Goal: Transaction & Acquisition: Purchase product/service

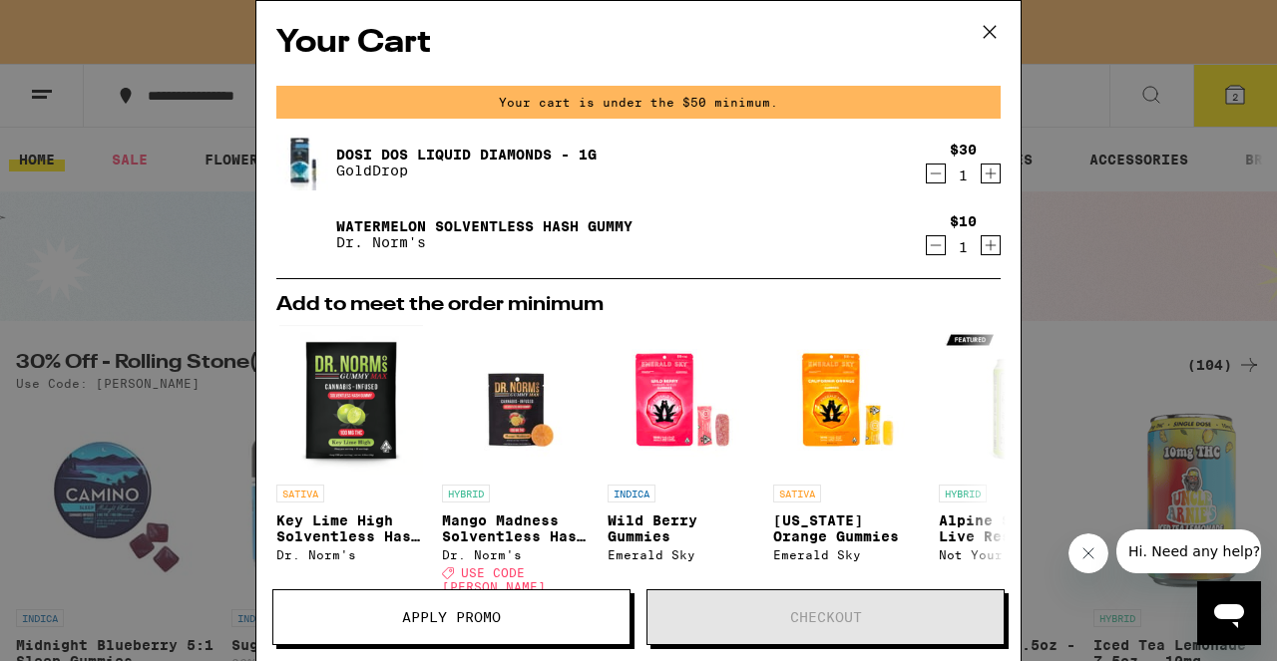
click at [991, 29] on icon at bounding box center [990, 32] width 30 height 30
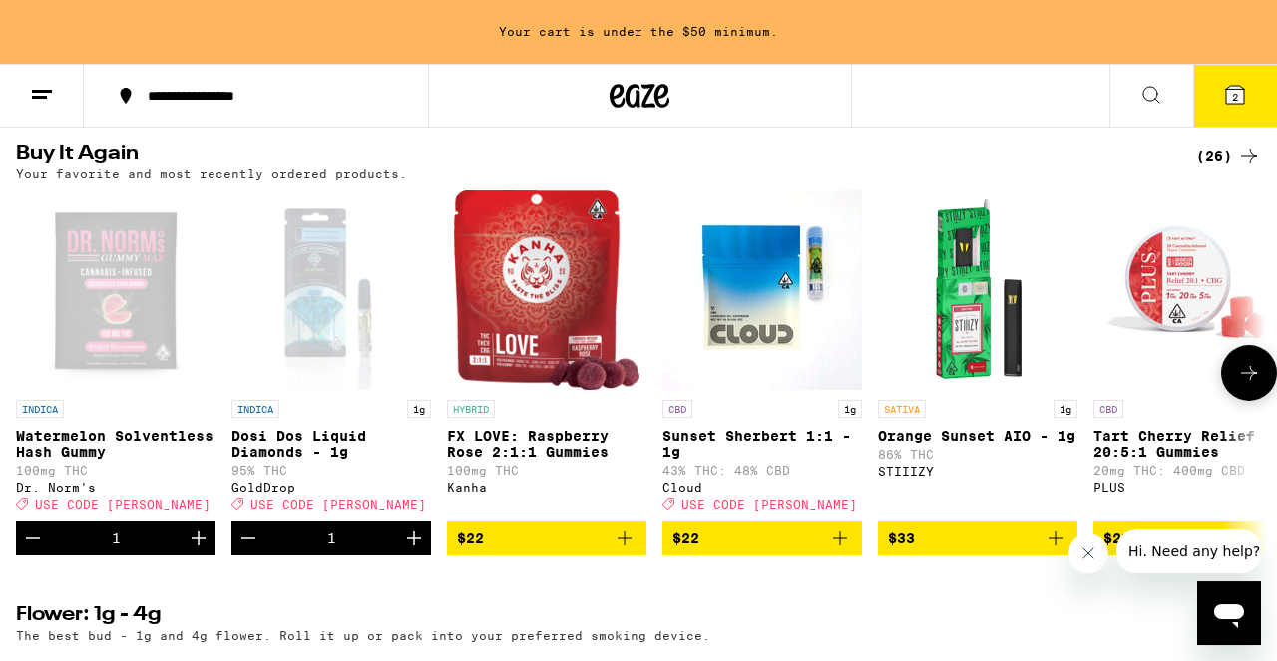
scroll to position [1131, 0]
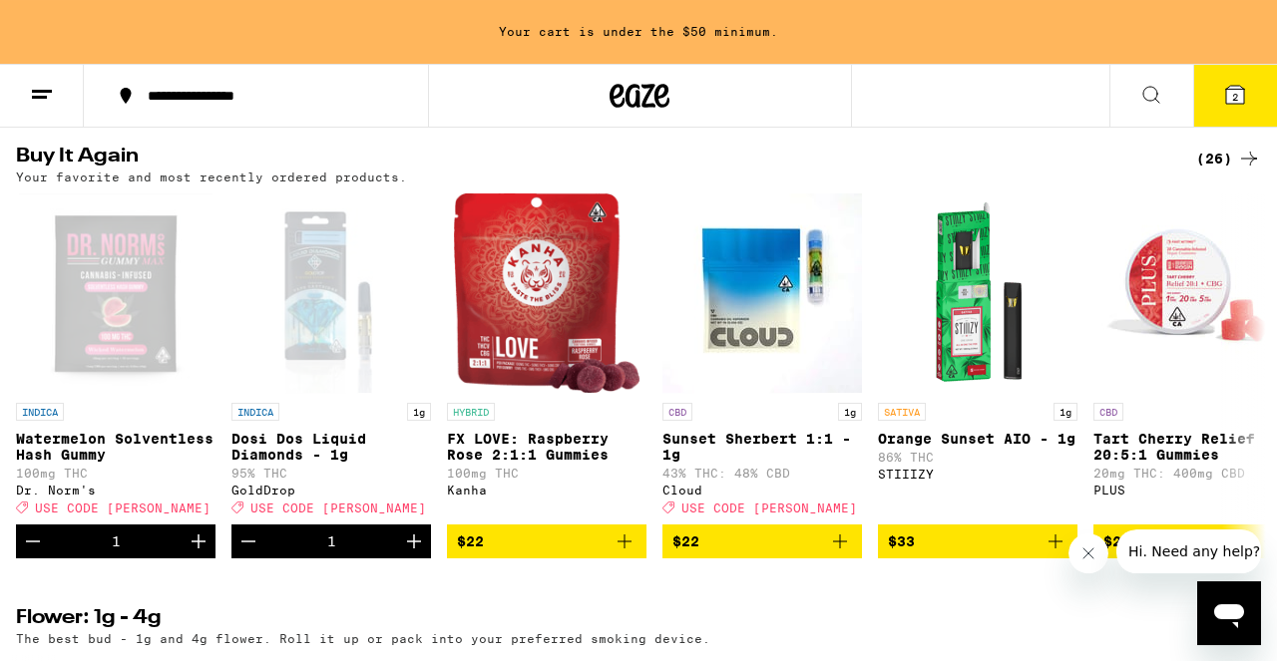
click at [1231, 171] on div "(26)" at bounding box center [1228, 159] width 65 height 24
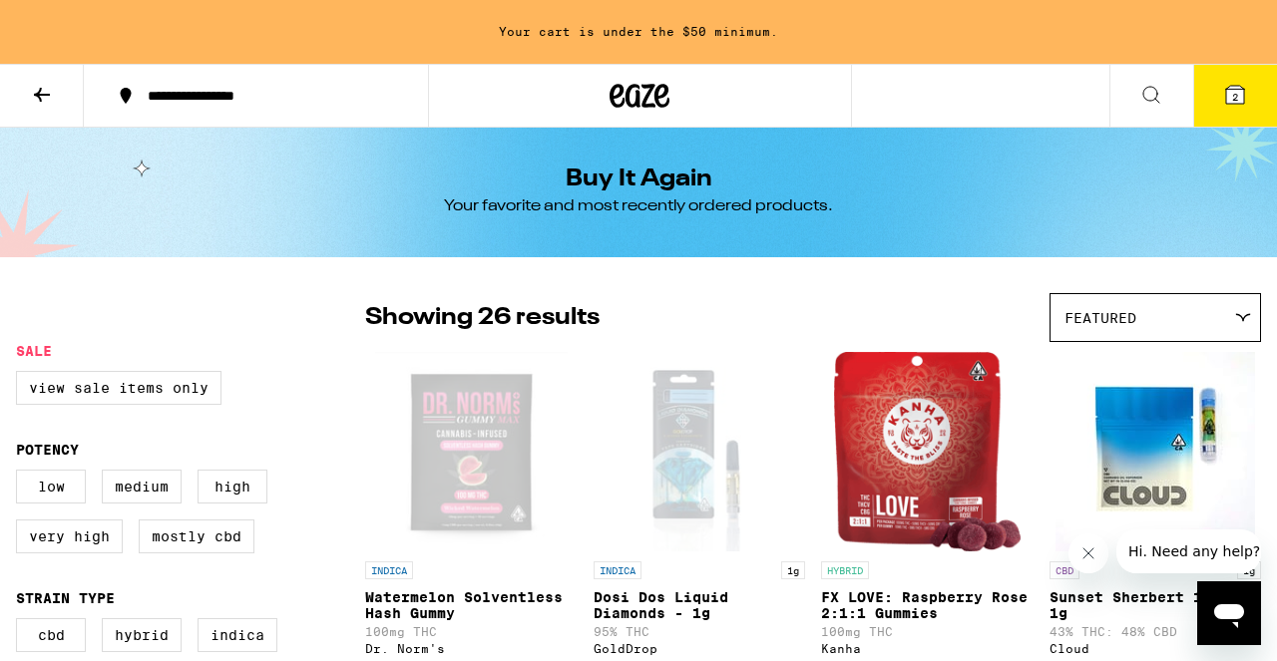
click at [1143, 312] on div "Featured" at bounding box center [1156, 317] width 210 height 47
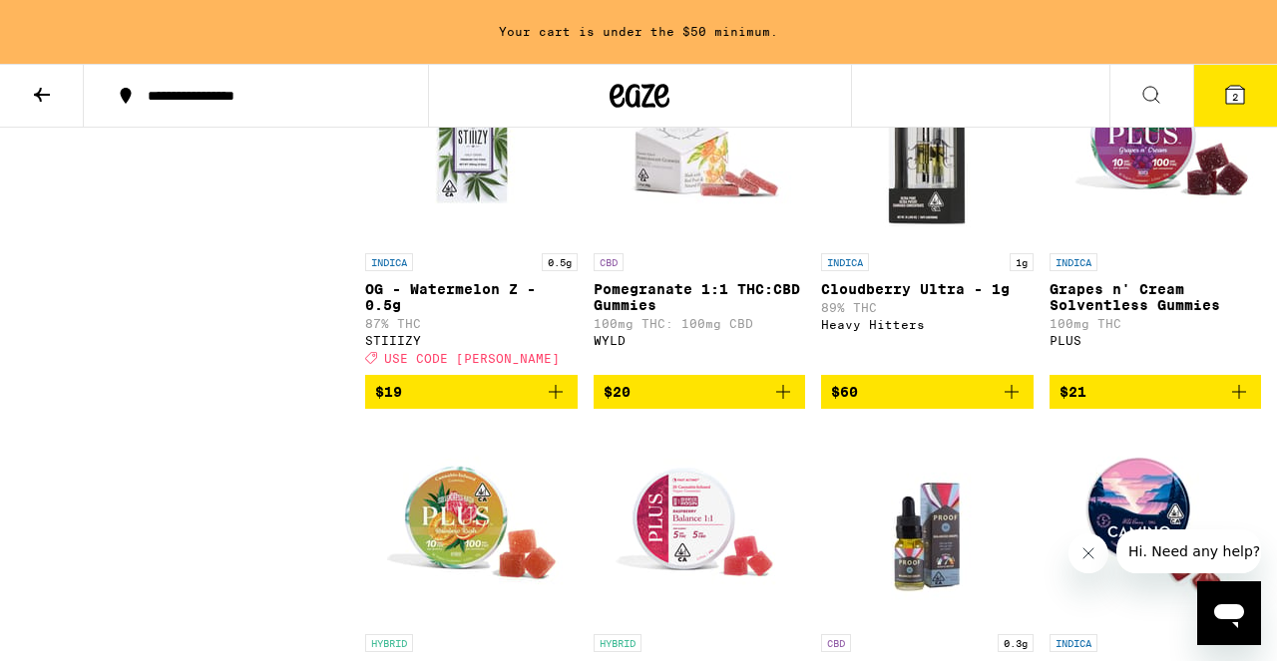
scroll to position [1559, 0]
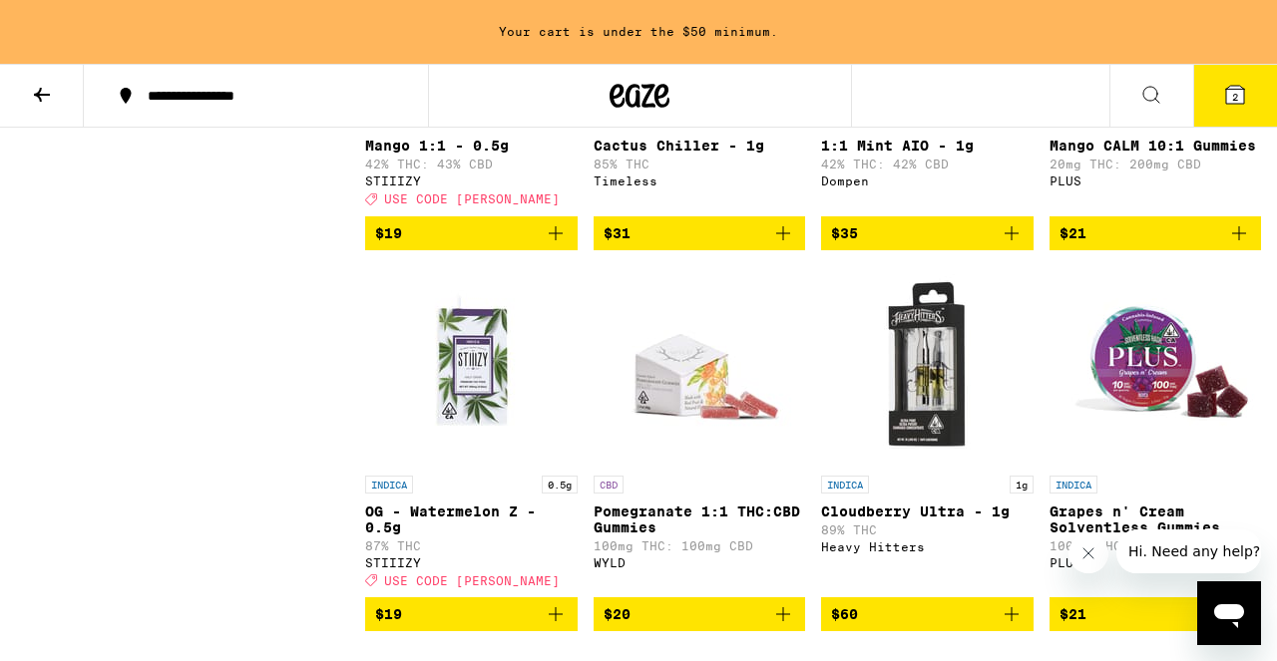
click at [47, 88] on icon at bounding box center [42, 95] width 24 height 24
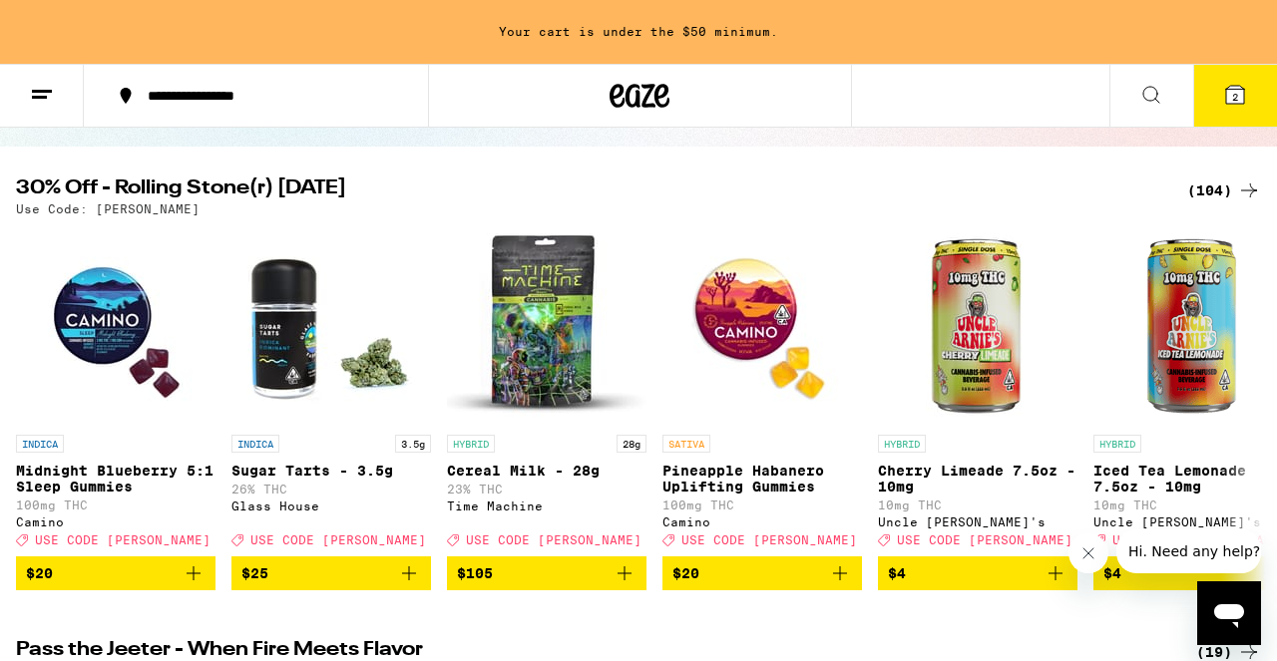
click at [1223, 197] on div "(104)" at bounding box center [1224, 191] width 74 height 24
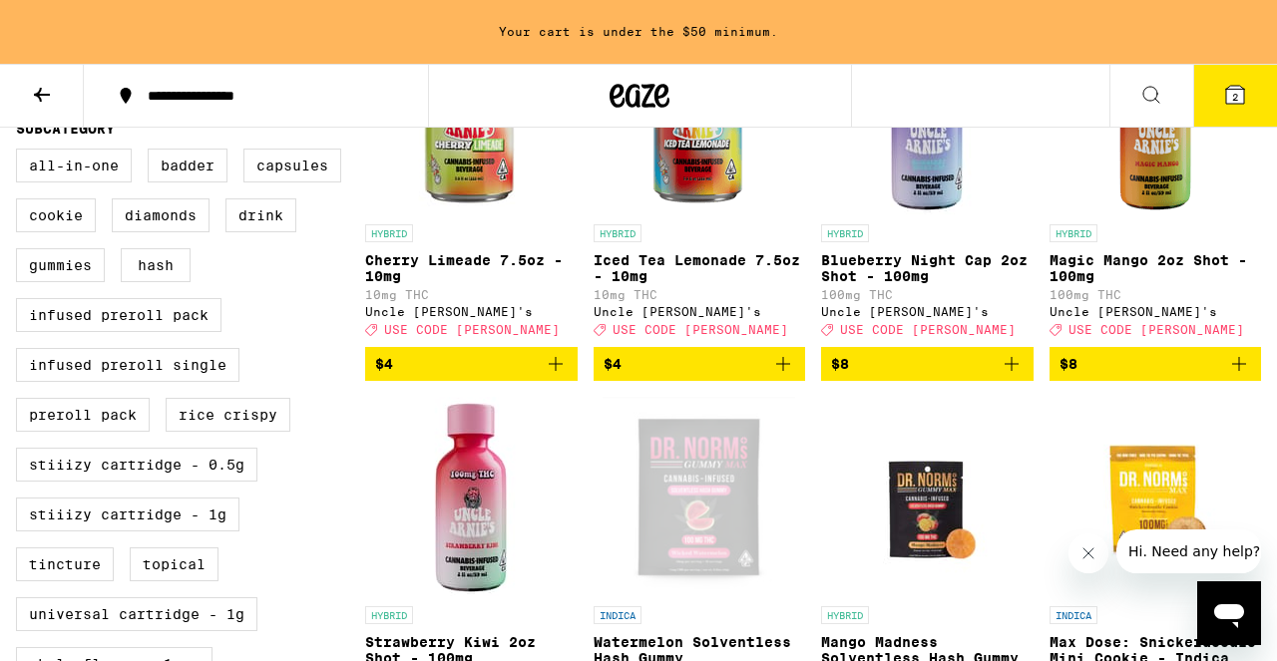
scroll to position [741, 0]
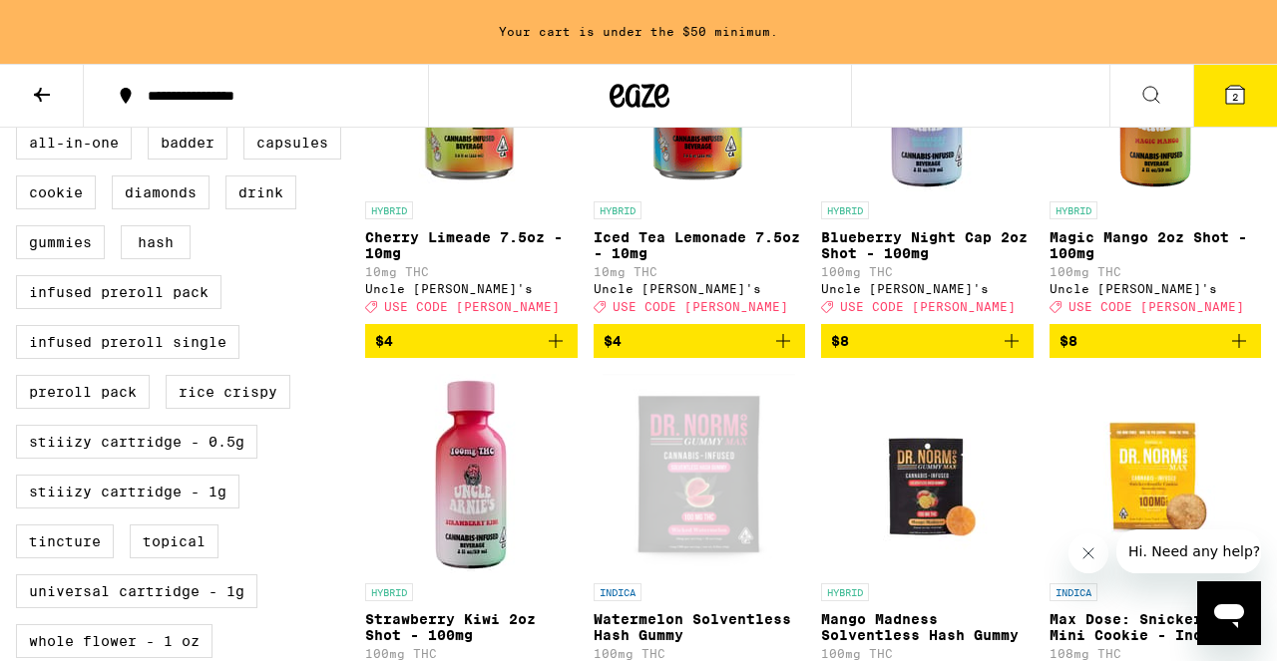
click at [1157, 261] on p "Magic Mango 2oz Shot - 100mg" at bounding box center [1156, 245] width 213 height 32
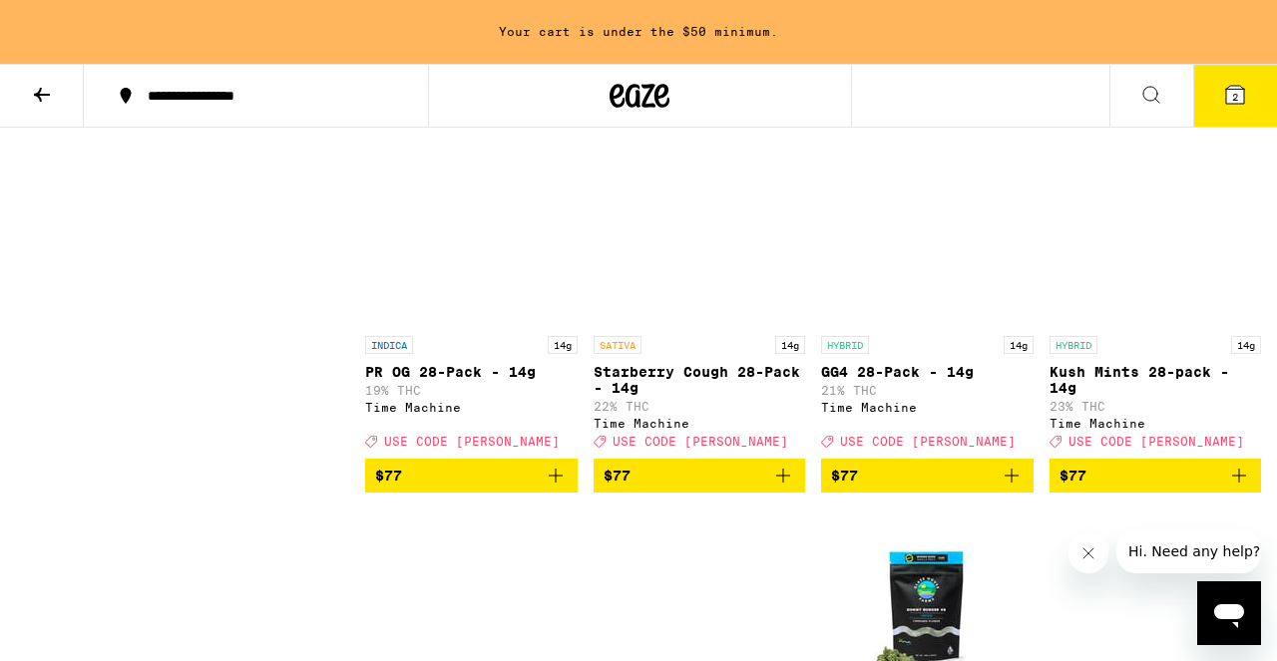
scroll to position [9325, 0]
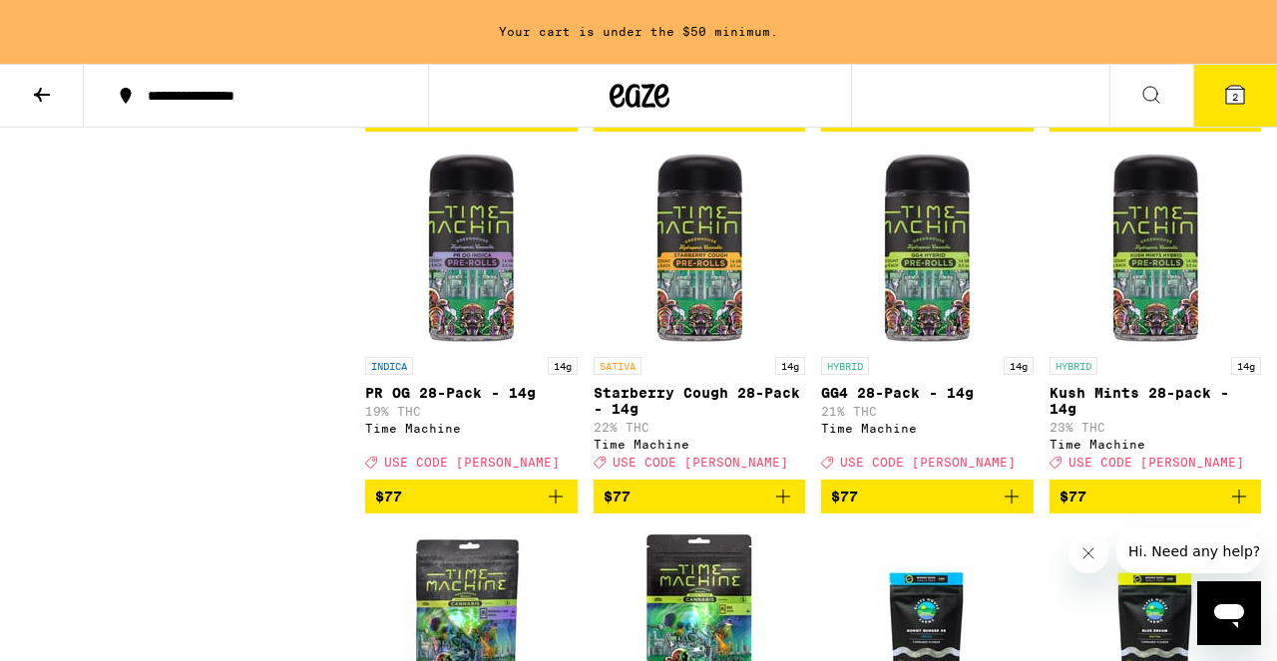
click at [722, 36] on p "Bazillion 1:1 CBD:THC Tincture - 1000mg" at bounding box center [700, 20] width 213 height 32
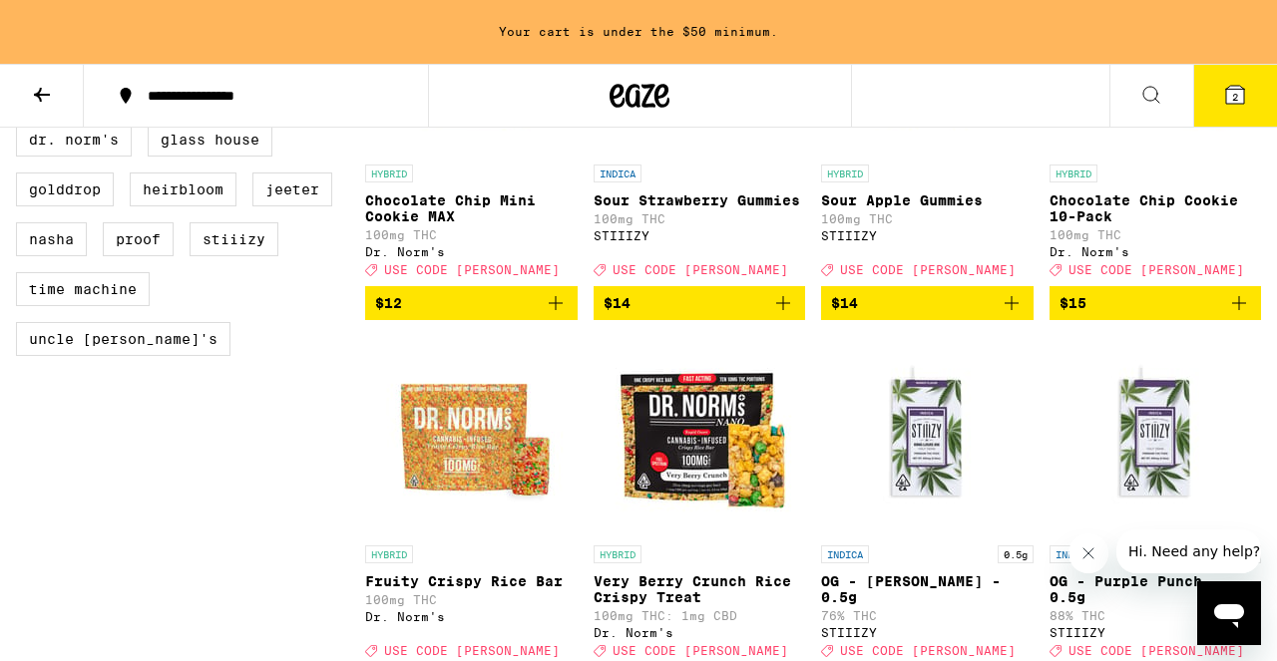
scroll to position [811, 0]
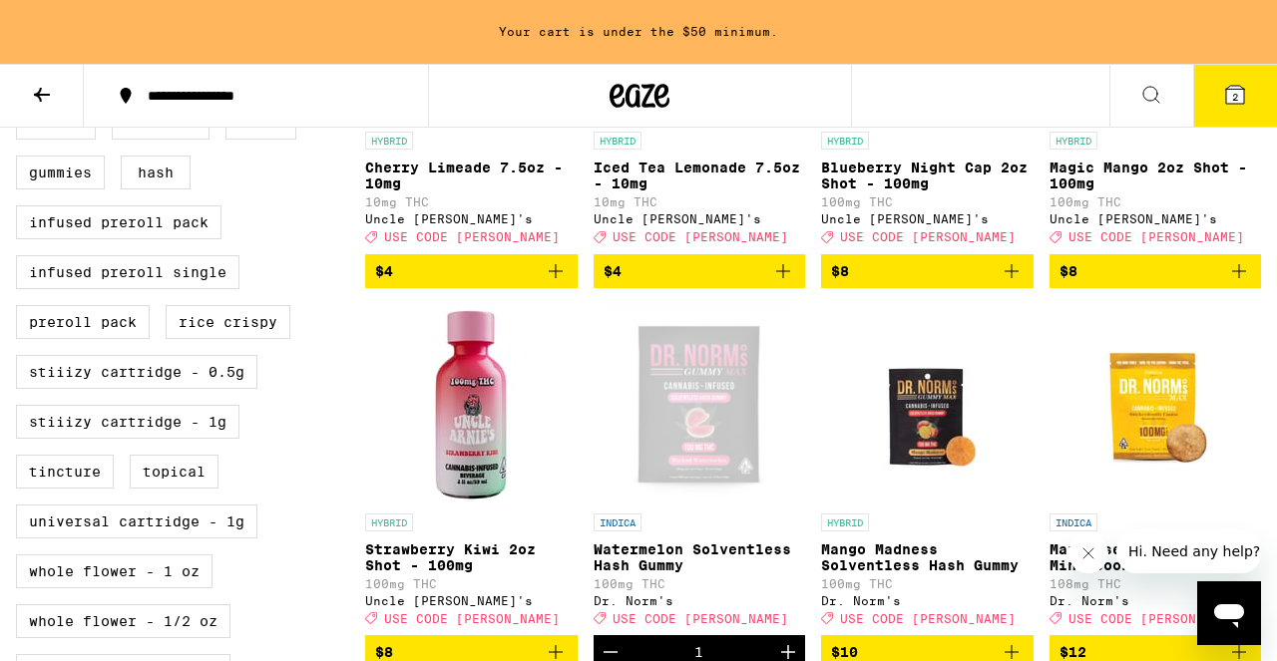
click at [47, 91] on icon at bounding box center [42, 95] width 24 height 24
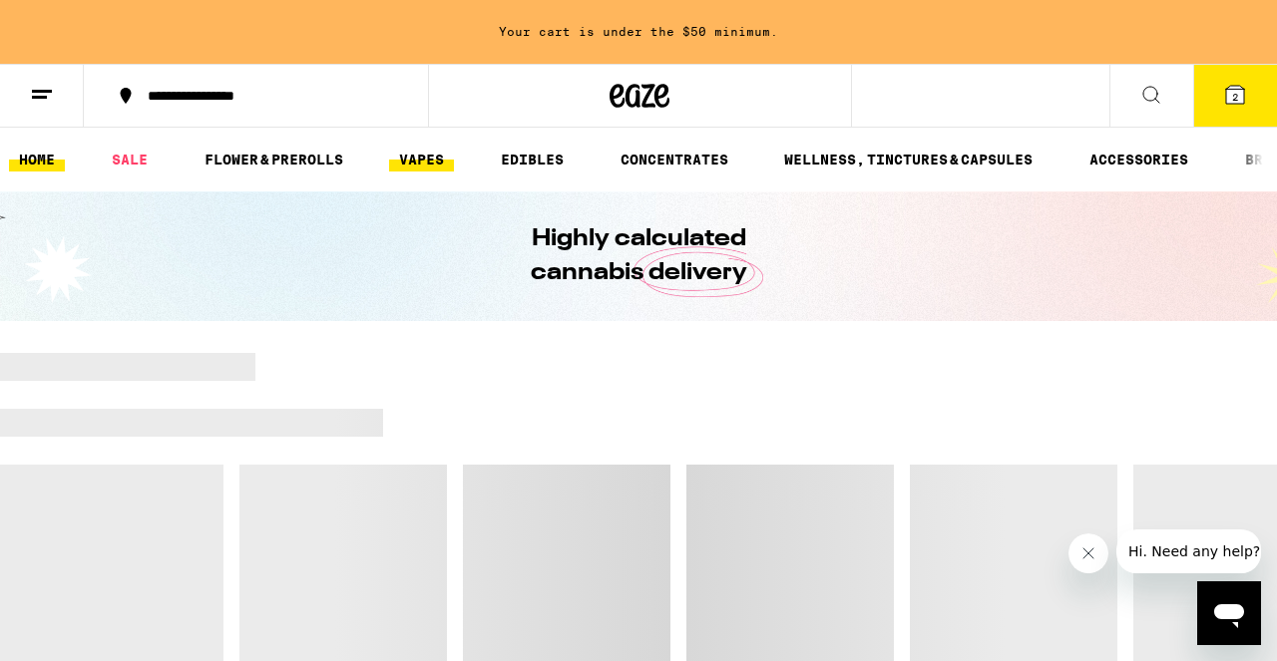
click at [422, 161] on link "VAPES" at bounding box center [421, 160] width 65 height 24
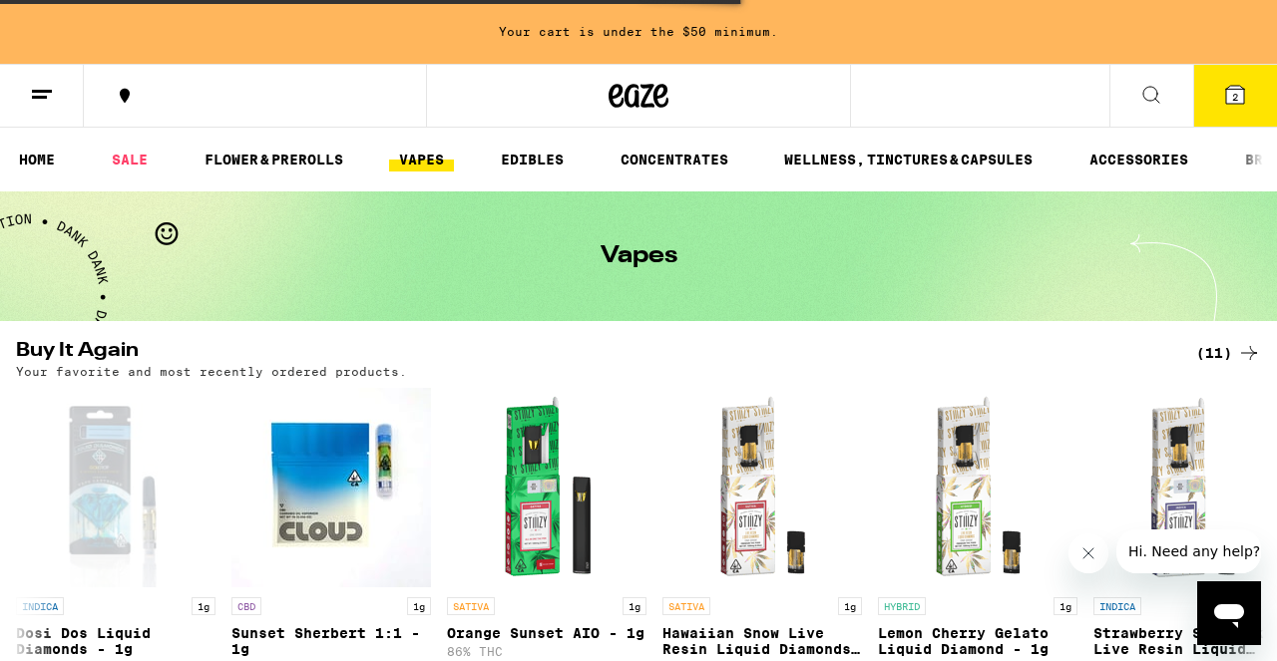
click at [434, 160] on link "VAPES" at bounding box center [421, 160] width 65 height 24
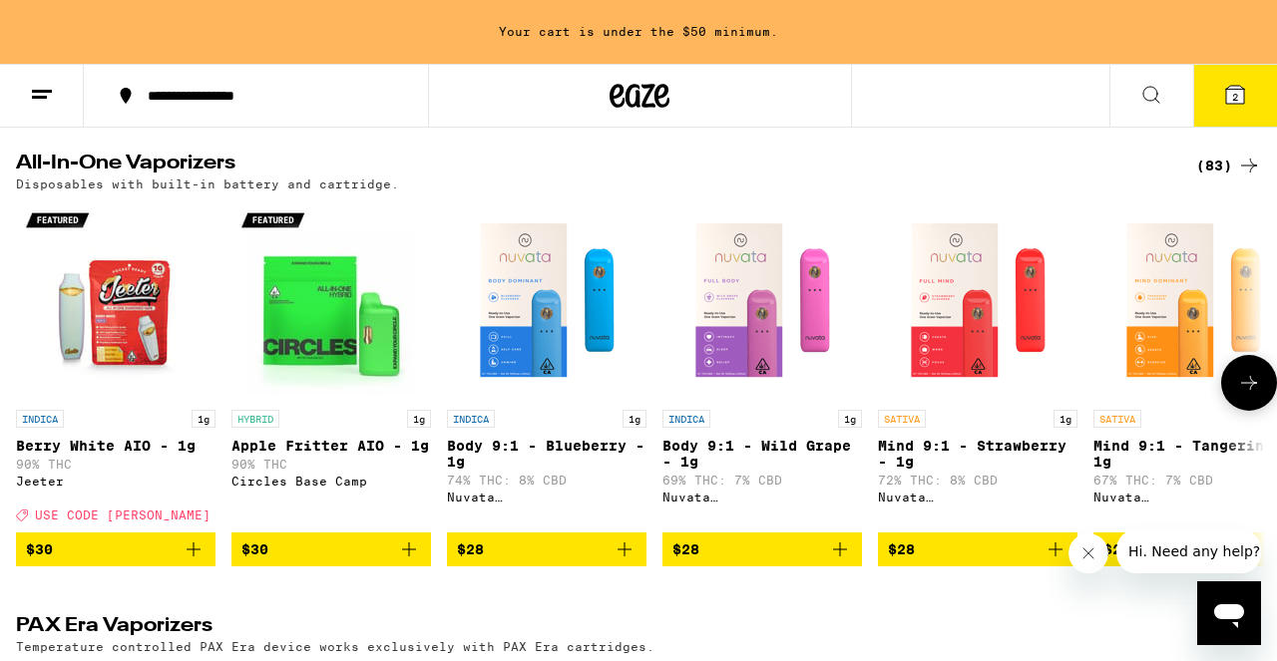
scroll to position [1079, 0]
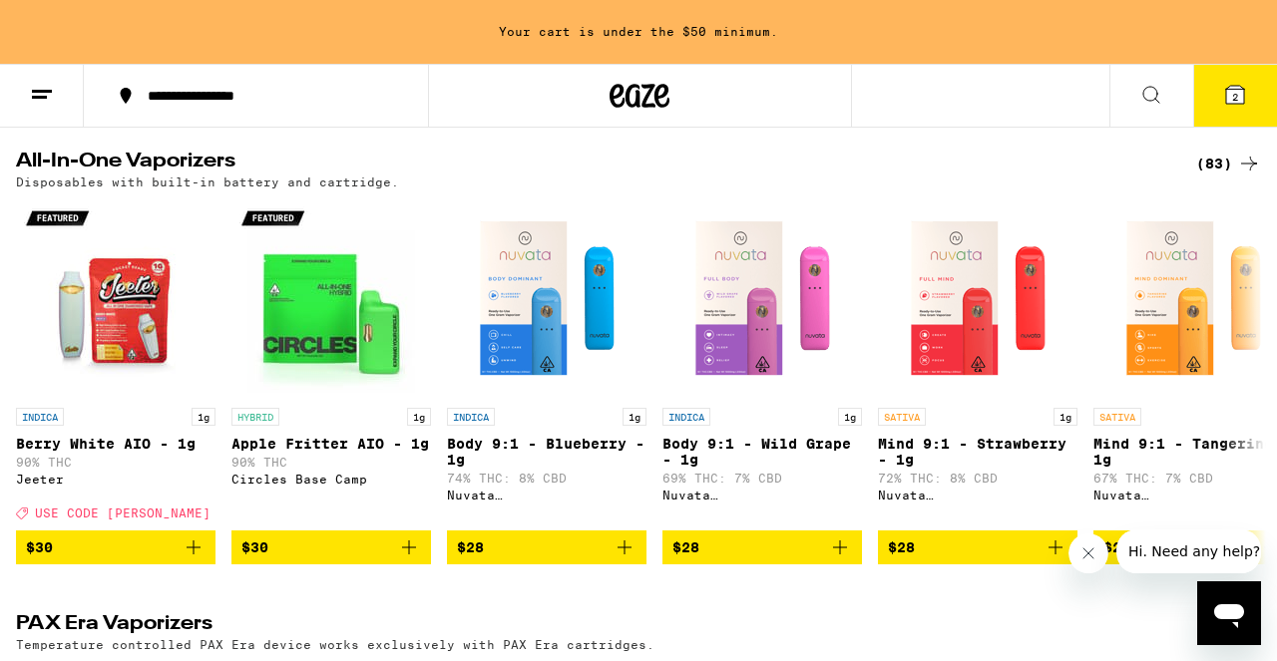
click at [1232, 176] on div "(83)" at bounding box center [1228, 164] width 65 height 24
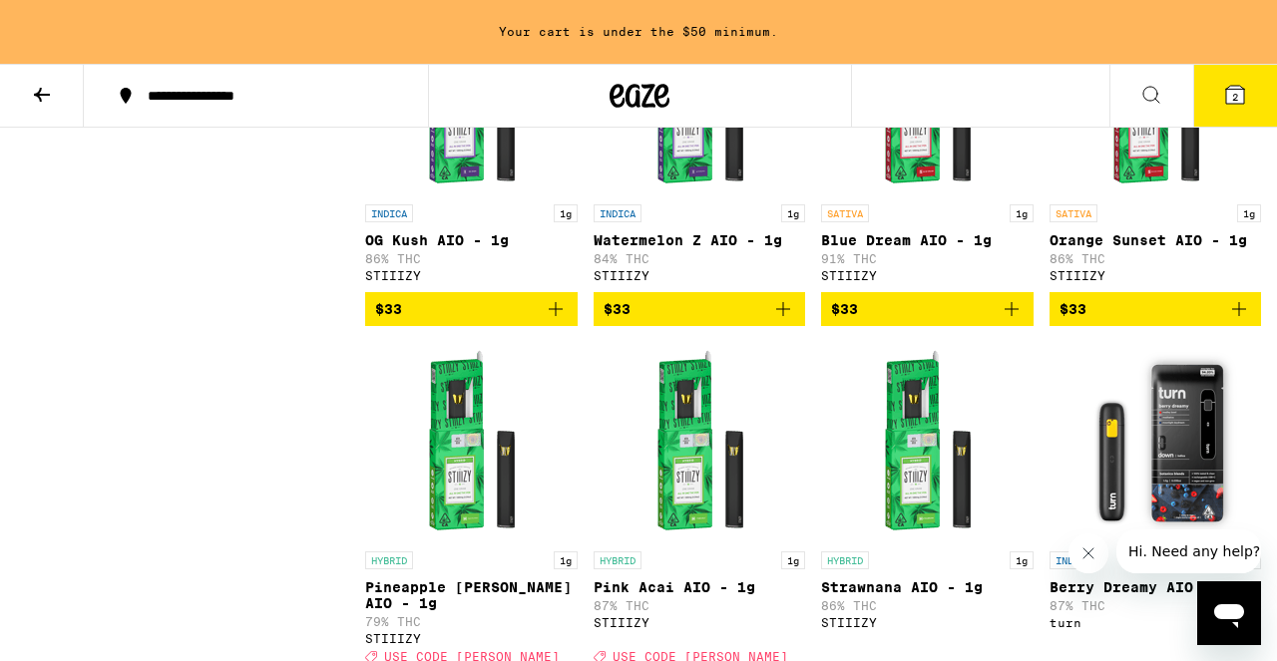
scroll to position [4338, 0]
